Goal: Information Seeking & Learning: Learn about a topic

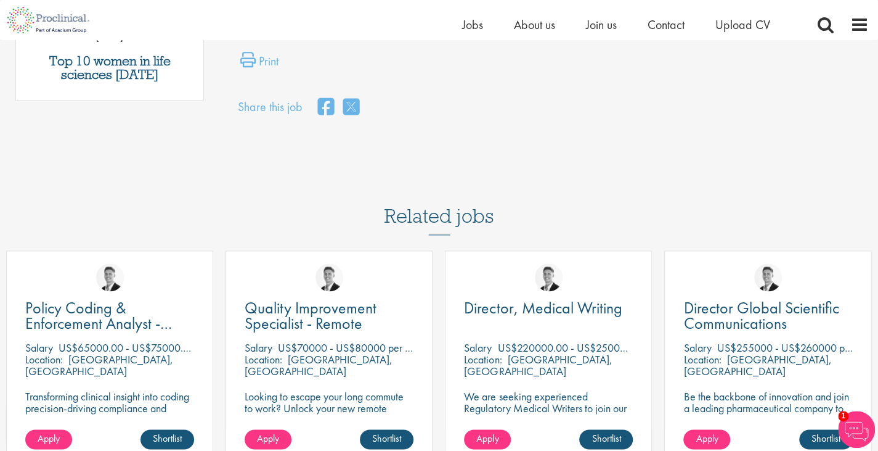
scroll to position [909, 0]
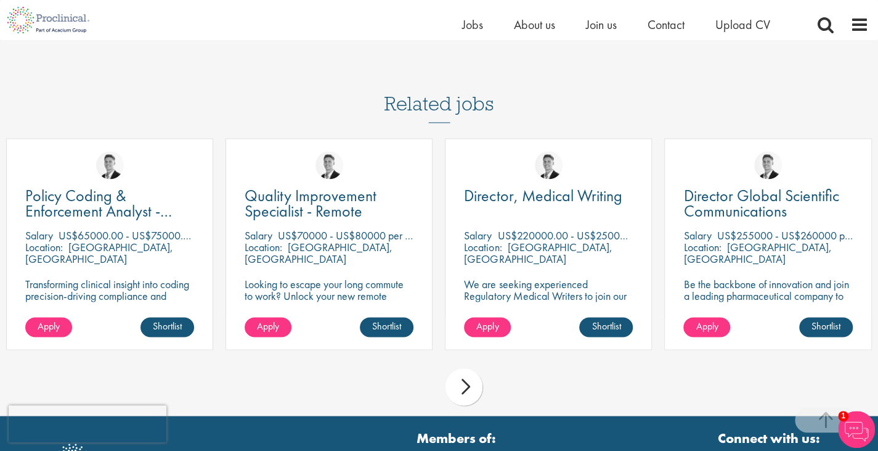
click at [463, 370] on div "next" at bounding box center [464, 386] width 37 height 37
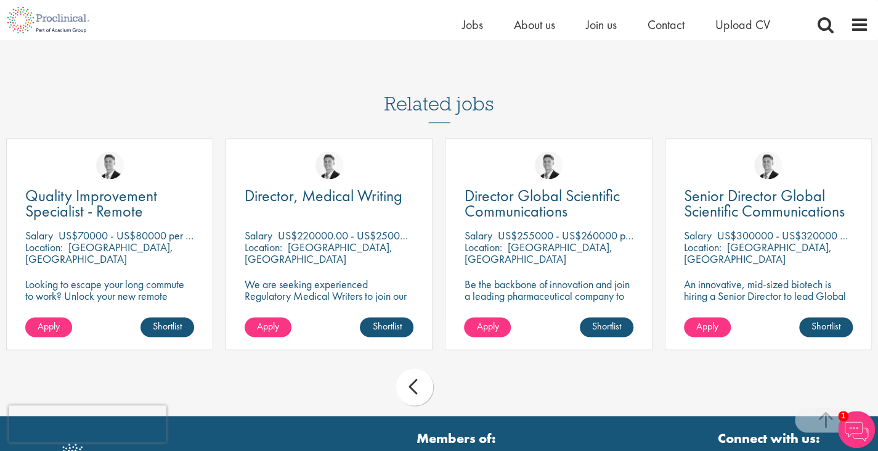
click at [463, 370] on div "prev next" at bounding box center [439, 389] width 878 height 54
click at [372, 185] on span "Director, Medical Writing" at bounding box center [324, 195] width 158 height 21
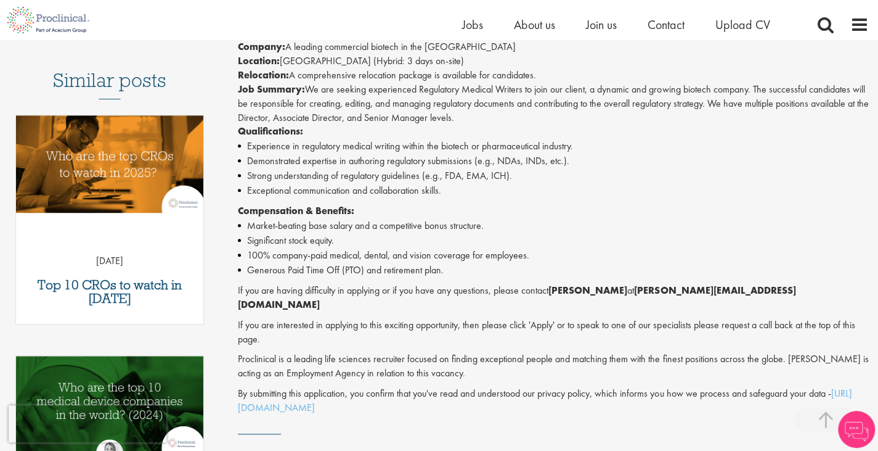
scroll to position [355, 0]
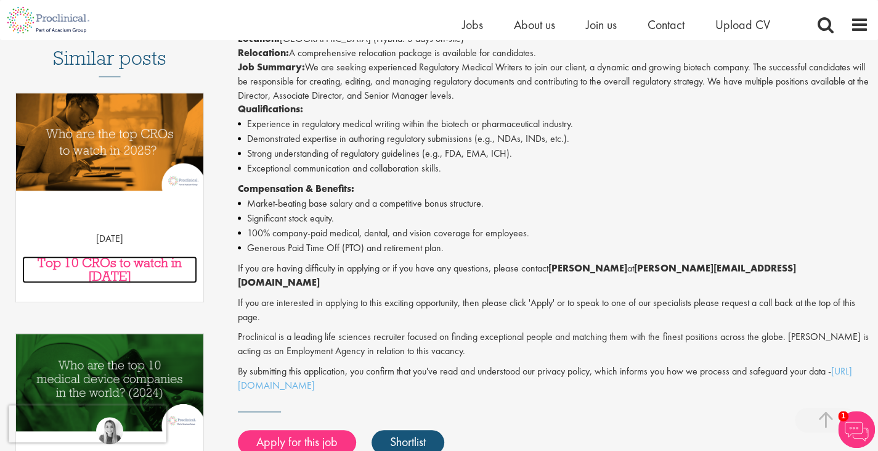
click at [122, 256] on h3 "Top 10 CROs to watch in 2025" at bounding box center [109, 269] width 175 height 27
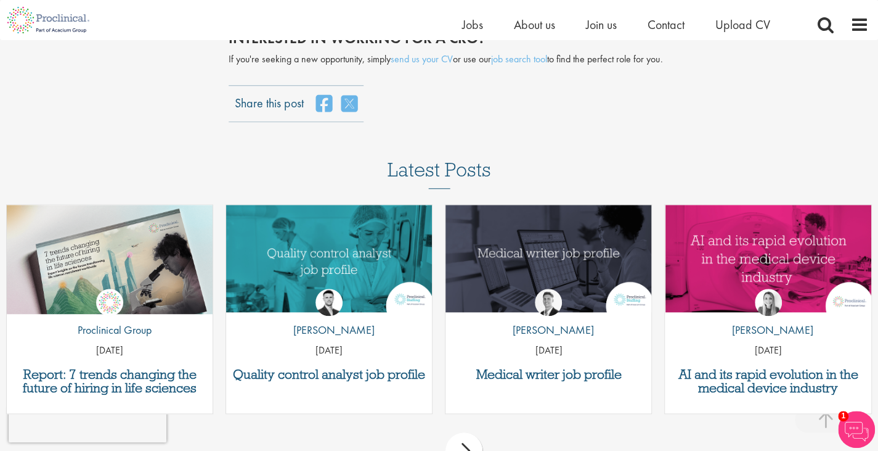
scroll to position [3187, 0]
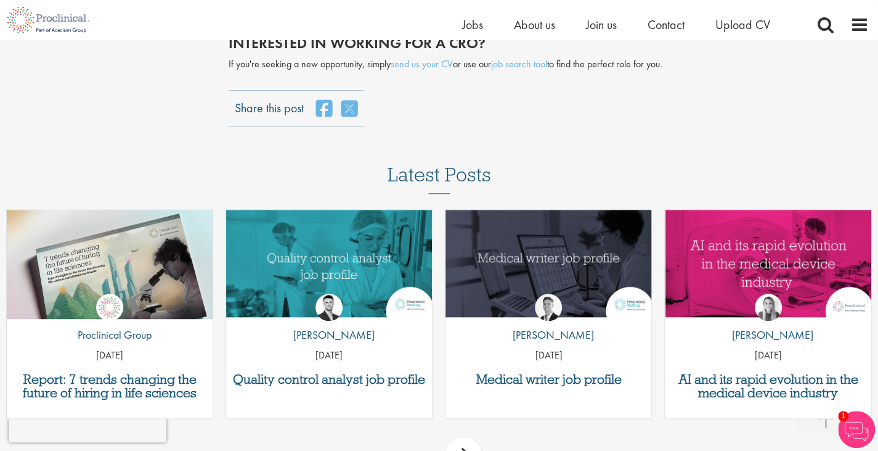
drag, startPoint x: 886, startPoint y: 43, endPoint x: 887, endPoint y: 355, distance: 312.5
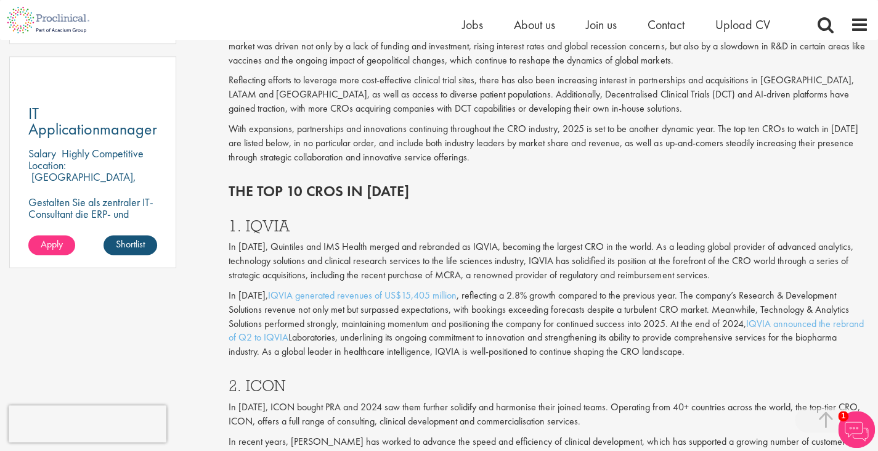
scroll to position [1164, 0]
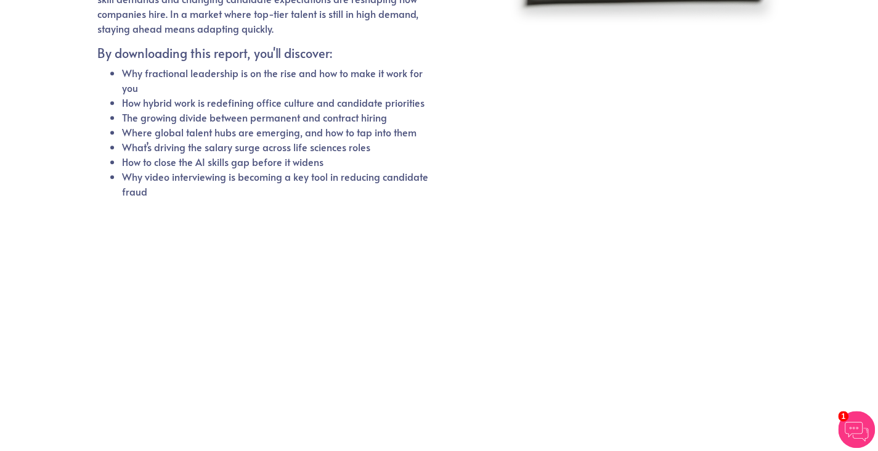
scroll to position [369, 0]
